Goal: Task Accomplishment & Management: Complete application form

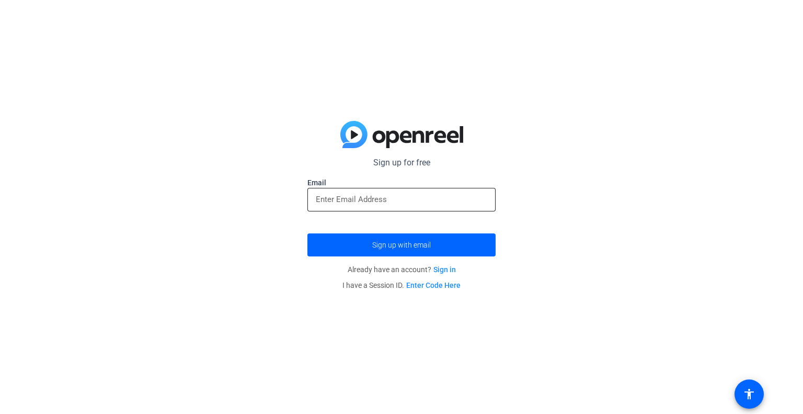
click at [374, 201] on input "email" at bounding box center [402, 199] width 172 height 13
type input "[EMAIL_ADDRESS][DOMAIN_NAME]"
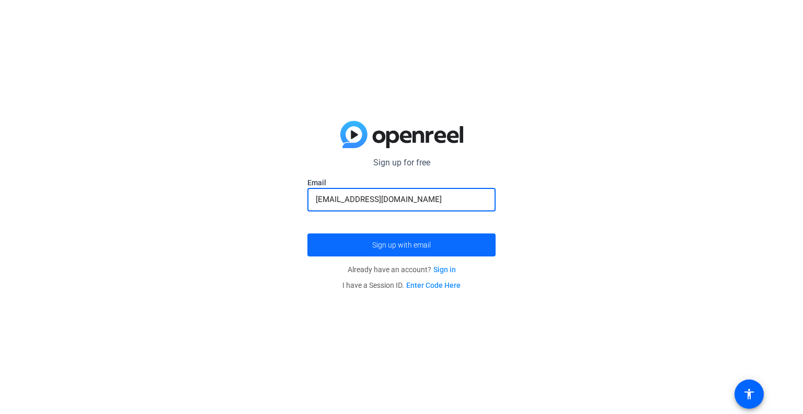
click at [391, 245] on span "Sign up with email" at bounding box center [401, 245] width 59 height 0
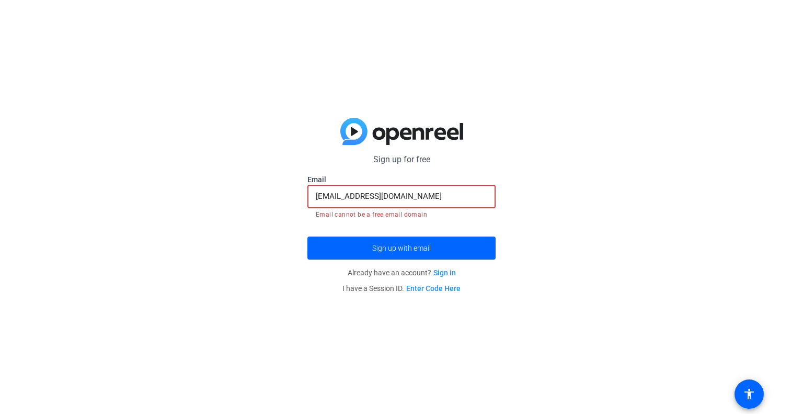
drag, startPoint x: 421, startPoint y: 194, endPoint x: 272, endPoint y: 201, distance: 149.2
click at [272, 201] on div "Sign up for free [EMAIL_ADDRESS][DOMAIN_NAME] Email [EMAIL_ADDRESS][DOMAIN_NAME…" at bounding box center [401, 207] width 803 height 414
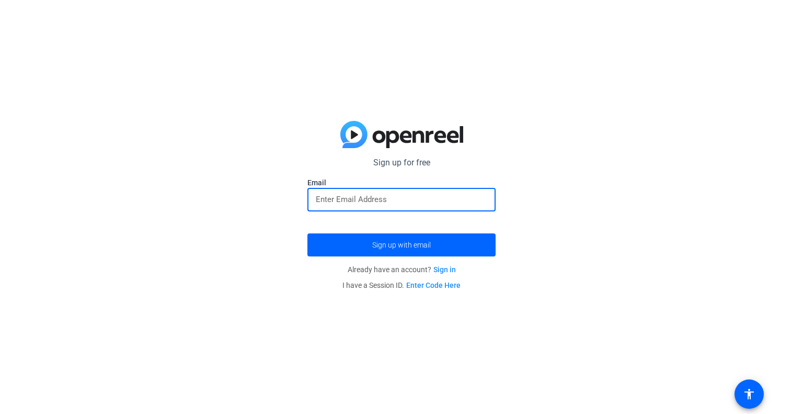
click at [326, 198] on input "email" at bounding box center [402, 199] width 172 height 13
type input "[EMAIL_ADDRESS][DOMAIN_NAME]"
click at [383, 245] on span "Sign up with email" at bounding box center [401, 245] width 59 height 0
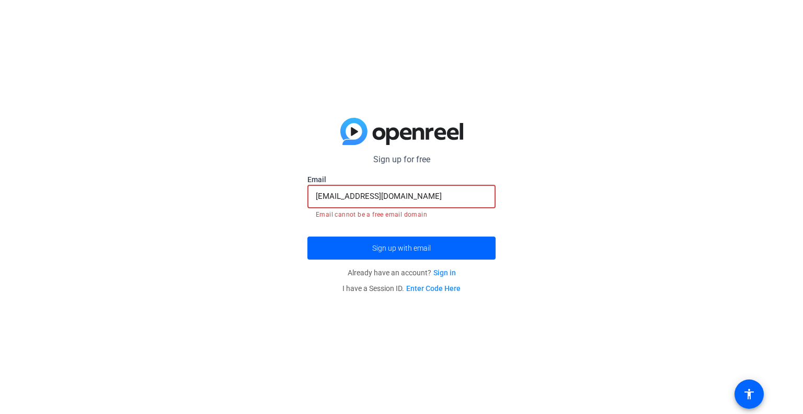
drag, startPoint x: 405, startPoint y: 195, endPoint x: 289, endPoint y: 202, distance: 116.8
click at [289, 202] on div "Sign up for free [EMAIL_ADDRESS][DOMAIN_NAME] Email [EMAIL_ADDRESS][DOMAIN_NAME…" at bounding box center [401, 207] width 803 height 414
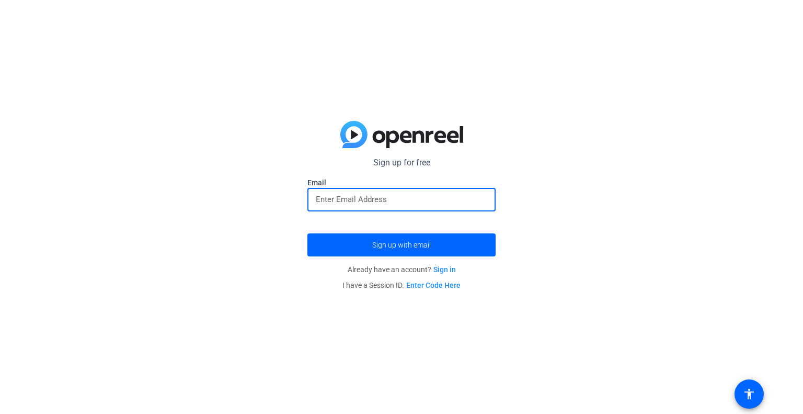
click at [387, 196] on input "email" at bounding box center [402, 199] width 172 height 13
